Goal: Task Accomplishment & Management: Manage account settings

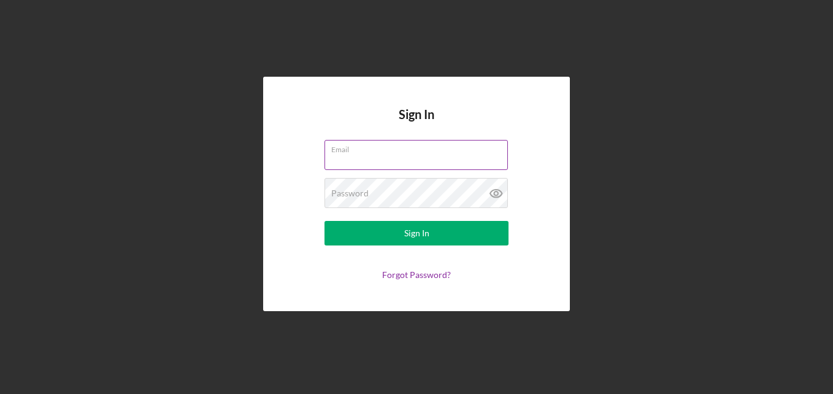
drag, startPoint x: 365, startPoint y: 155, endPoint x: 365, endPoint y: 163, distance: 8.0
paste input "[EMAIL_ADDRESS][DOMAIN_NAME]"
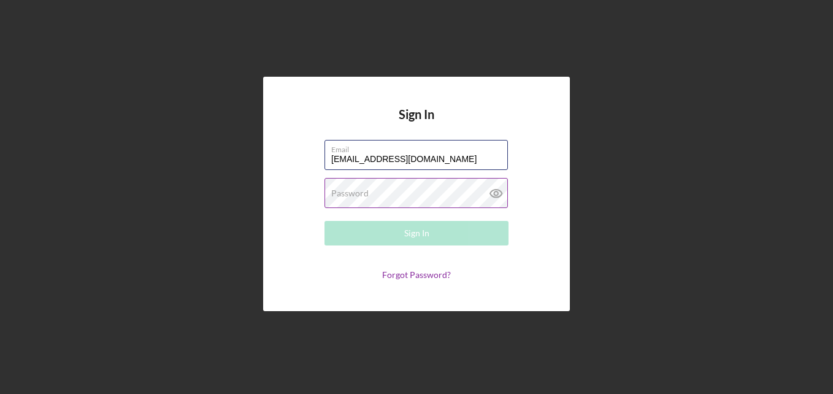
type input "[EMAIL_ADDRESS][DOMAIN_NAME]"
click at [343, 196] on label "Password" at bounding box center [349, 193] width 37 height 10
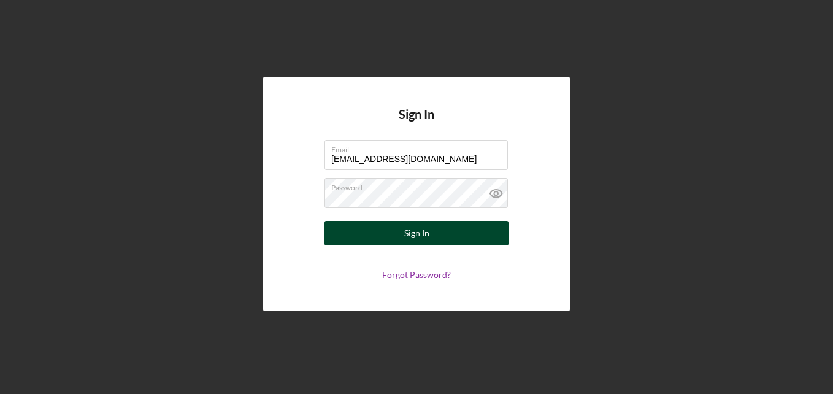
click at [428, 234] on div "Sign In" at bounding box center [416, 233] width 25 height 25
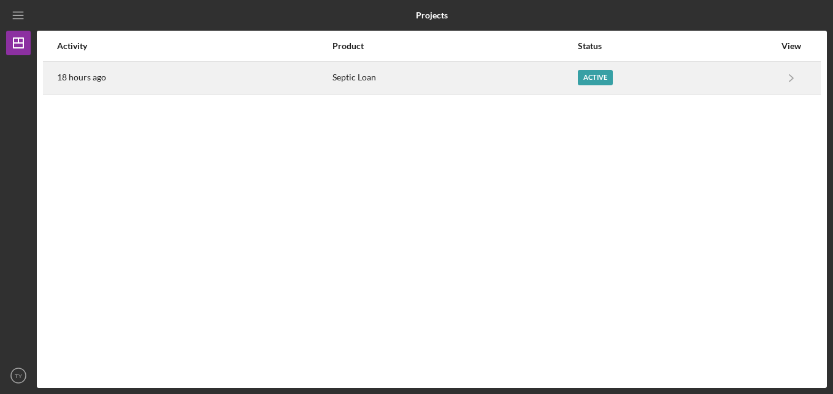
click at [596, 76] on div "Active" at bounding box center [595, 77] width 35 height 15
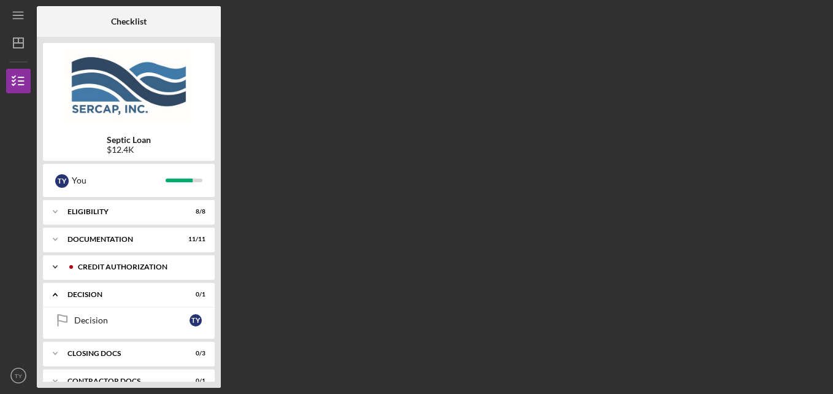
click at [113, 265] on div "CREDIT AUTHORIZATION" at bounding box center [138, 266] width 121 height 7
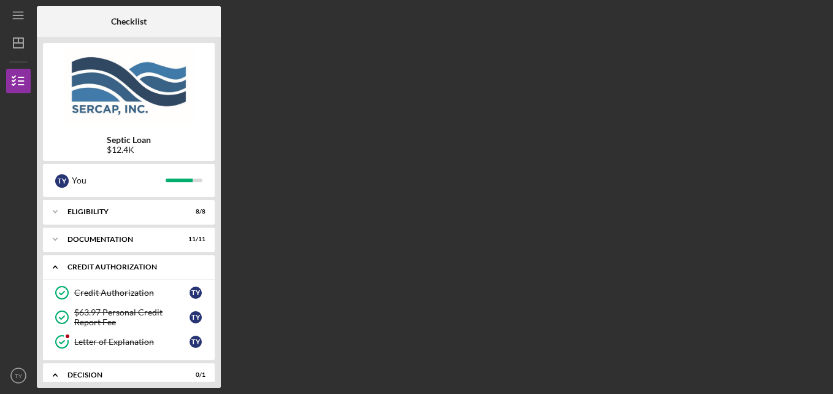
scroll to position [61, 0]
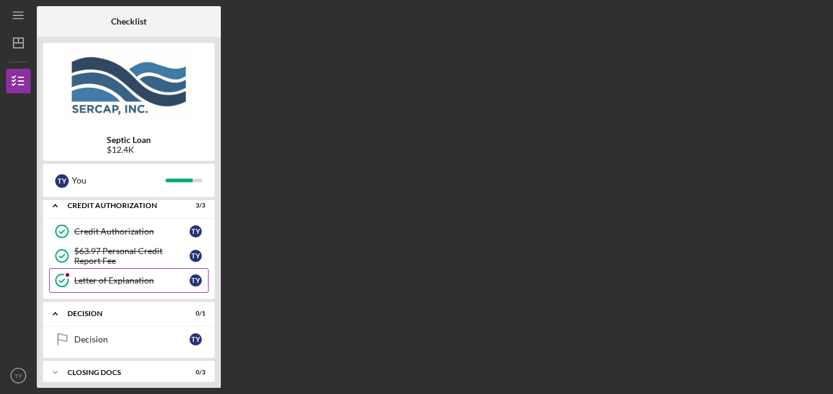
click at [112, 275] on link "Letter of Explanation Letter of Explanation T Y" at bounding box center [128, 280] width 159 height 25
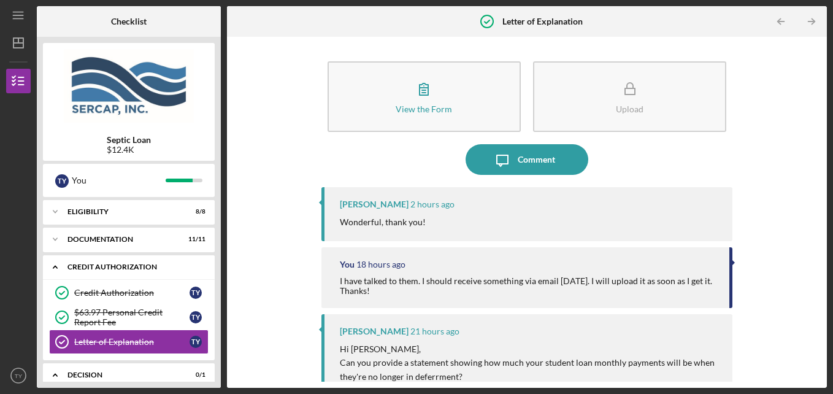
click at [56, 267] on polyline at bounding box center [55, 267] width 4 height 2
